Goal: Share content

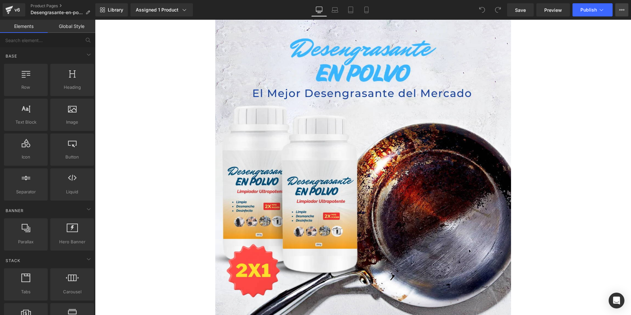
click at [621, 10] on icon at bounding box center [622, 9] width 2 height 1
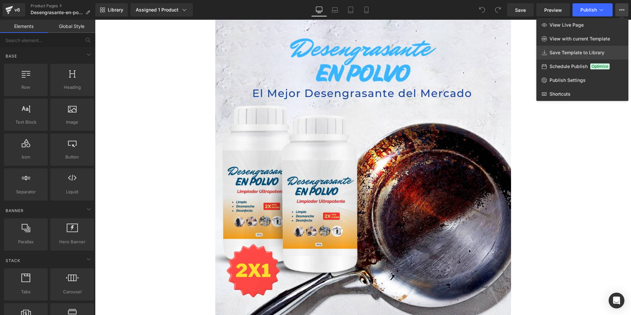
click at [568, 55] on span "Save Template to Library" at bounding box center [576, 53] width 55 height 6
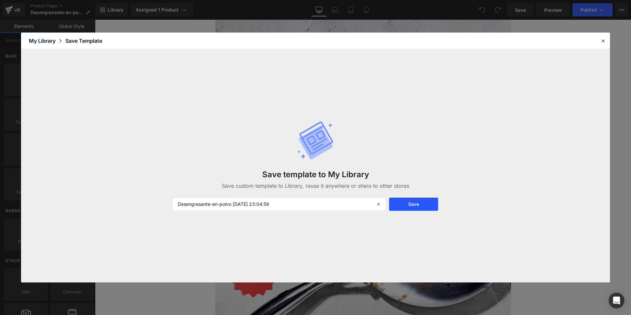
click at [410, 207] on button "Save" at bounding box center [413, 203] width 49 height 13
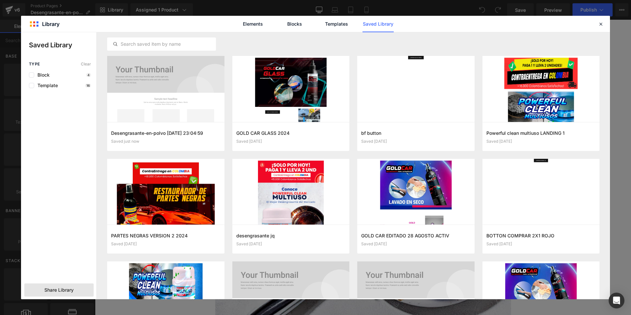
click at [69, 284] on div "Share Library" at bounding box center [58, 289] width 69 height 13
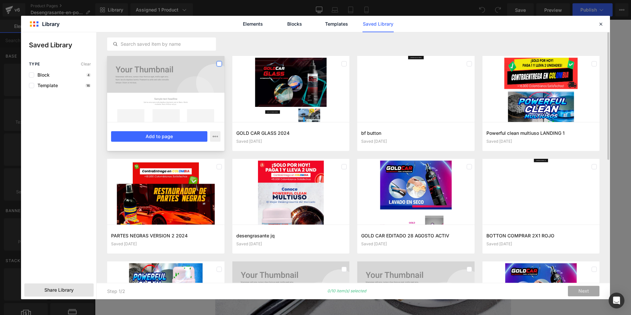
click at [220, 62] on label at bounding box center [218, 63] width 5 height 5
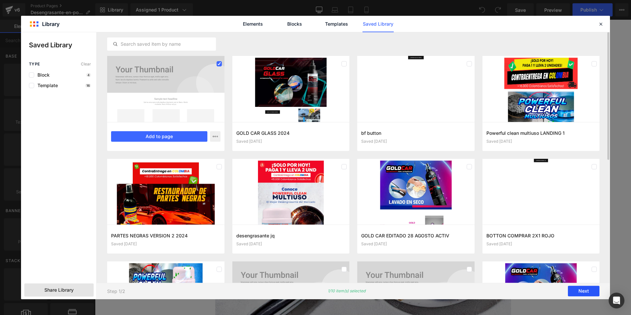
click at [589, 293] on button "Next" at bounding box center [583, 291] width 32 height 11
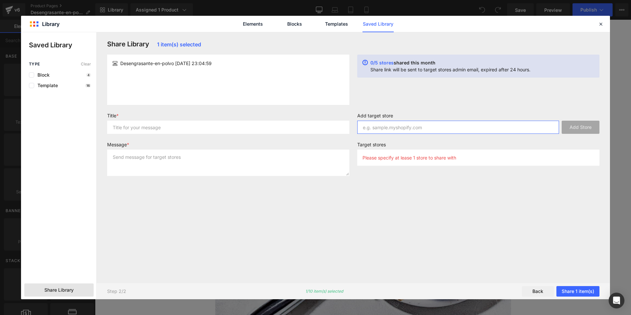
click at [390, 129] on input "text" at bounding box center [458, 127] width 202 height 13
paste input "[DOMAIN_NAME]"
type input "[DOMAIN_NAME]"
click at [578, 122] on button "Add Store" at bounding box center [580, 127] width 38 height 13
drag, startPoint x: 154, startPoint y: 64, endPoint x: 94, endPoint y: 65, distance: 60.1
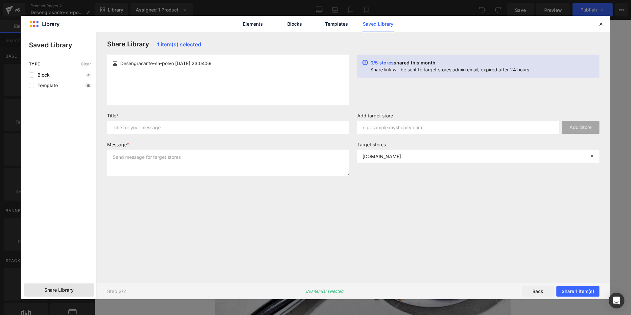
click at [94, 65] on div "Saved Library Type Clear Block 4 Template 16 Share Library Share Library 1 item…" at bounding box center [315, 165] width 589 height 267
copy div "Block 4 Template 16 Share Library Share Library 1 item(s) selected Desengrasant…"
drag, startPoint x: 187, startPoint y: 105, endPoint x: 185, endPoint y: 99, distance: 6.9
click at [187, 104] on div "Share Library 1 item(s) selected Desengrasante-en-polvo [DATE] 23:04:59 0/5 sto…" at bounding box center [353, 157] width 500 height 234
drag, startPoint x: 174, startPoint y: 64, endPoint x: 121, endPoint y: 64, distance: 52.9
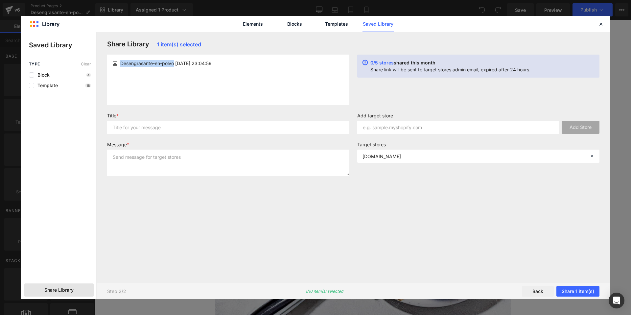
click at [121, 64] on span "Desengrasante-en-polvo [DATE] 23:04:59" at bounding box center [165, 63] width 91 height 7
copy span "Desengrasante-en-polvo"
drag, startPoint x: 129, startPoint y: 126, endPoint x: 131, endPoint y: 130, distance: 4.4
click at [129, 127] on input "text" at bounding box center [228, 127] width 242 height 13
paste input "Desengrasante-en-polvo"
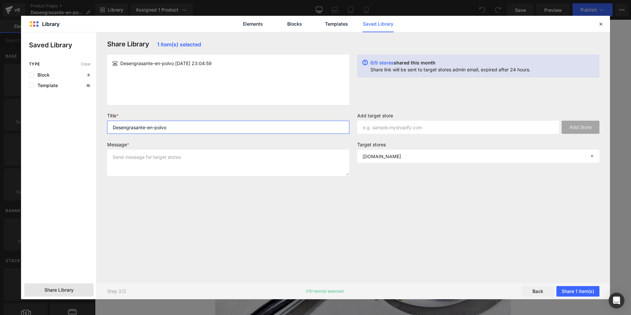
type input "Desengrasante-en-polvo"
click at [174, 161] on textarea at bounding box center [228, 162] width 242 height 26
paste textarea "Desengrasante-en-polvo"
type textarea "Desengrasante-en-polvo"
click at [576, 291] on button "Share 1 item(s)" at bounding box center [577, 291] width 43 height 11
